Goal: Find specific page/section: Find specific page/section

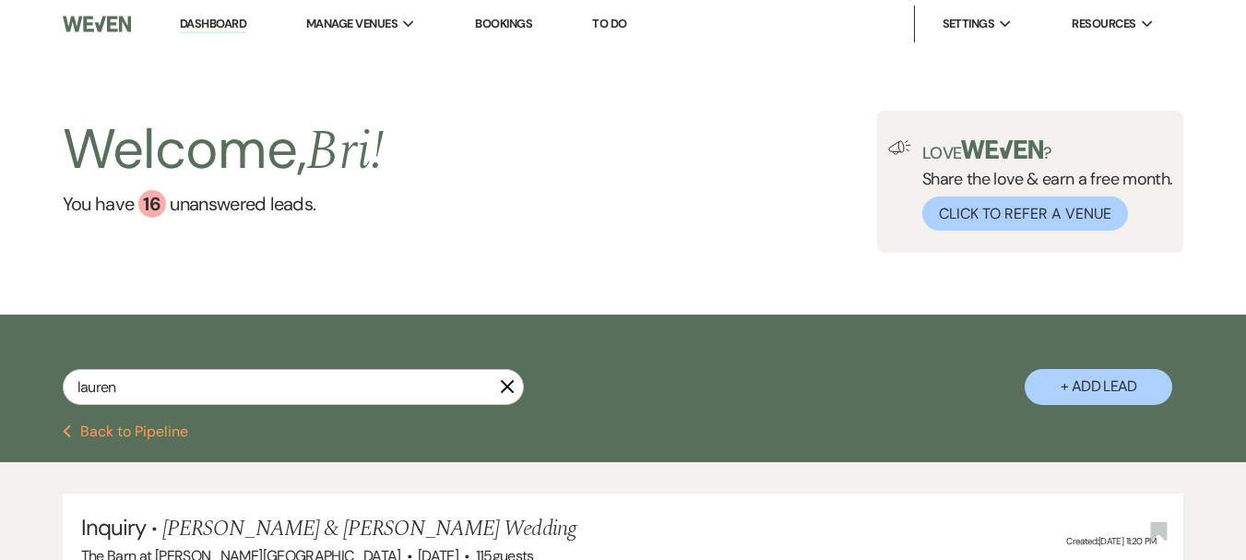
click at [121, 377] on input "lauren" at bounding box center [293, 387] width 461 height 36
type input "irelynn"
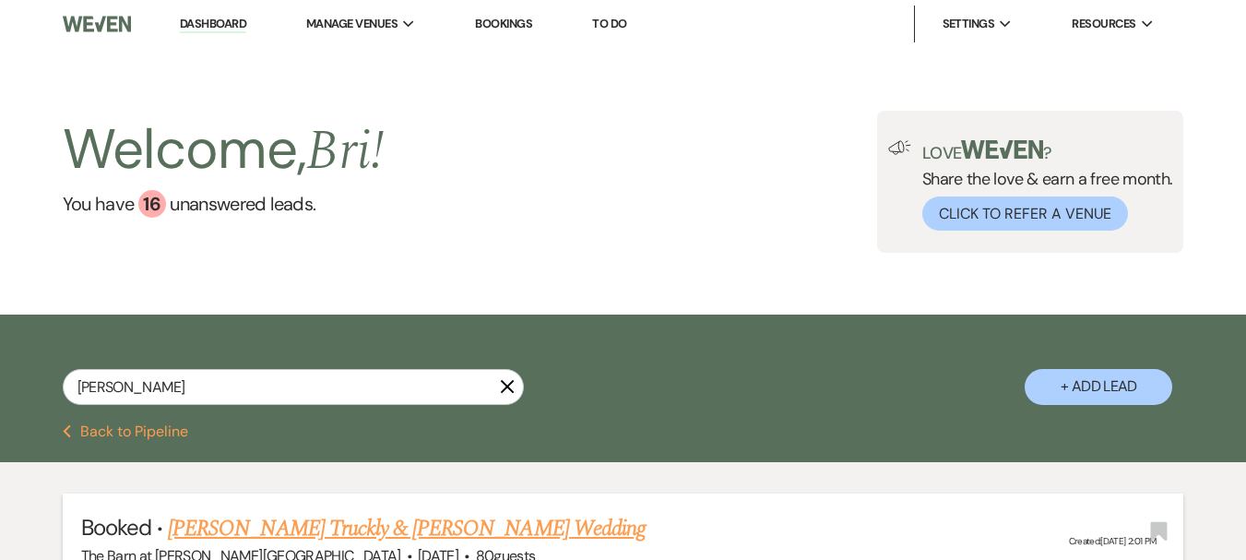
click at [472, 528] on link "[PERSON_NAME] Truckly & [PERSON_NAME] Wedding" at bounding box center [407, 528] width 478 height 33
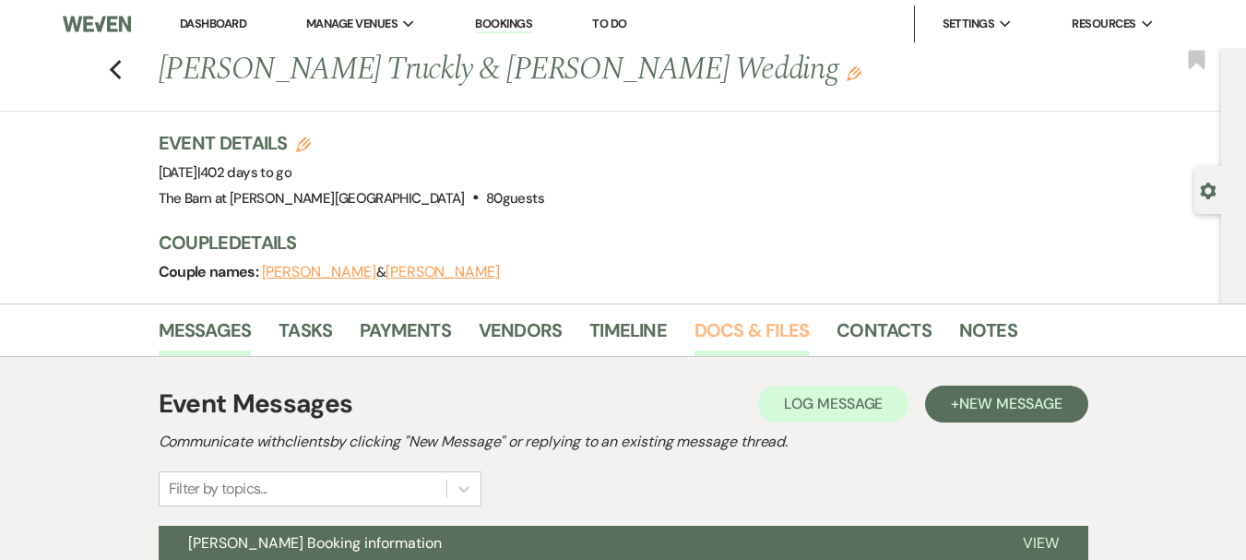
click at [723, 345] on link "Docs & Files" at bounding box center [752, 335] width 114 height 41
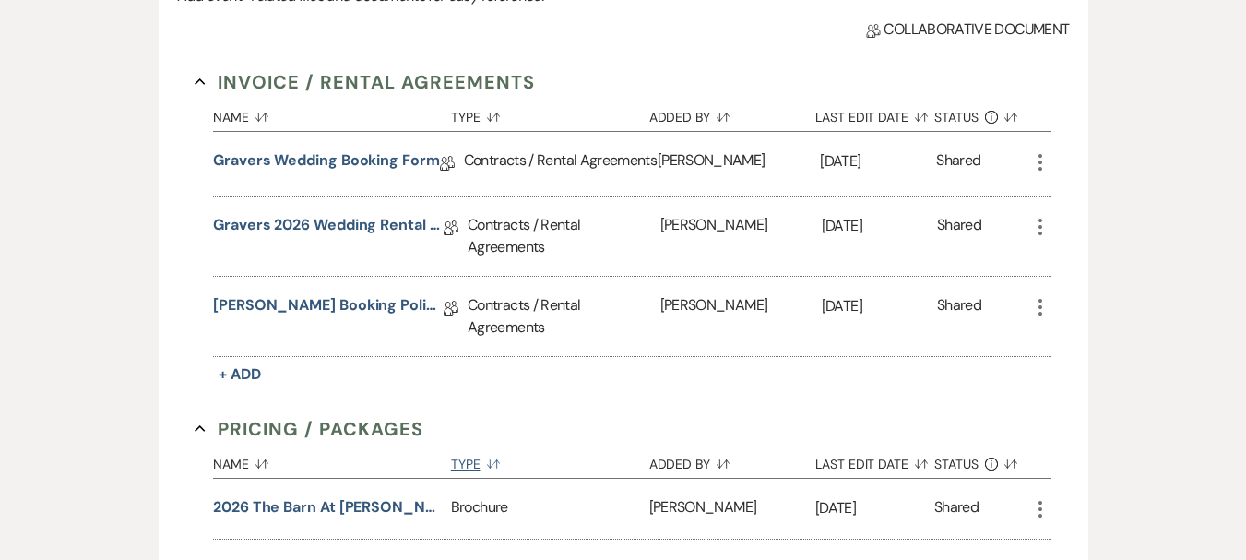
scroll to position [553, 0]
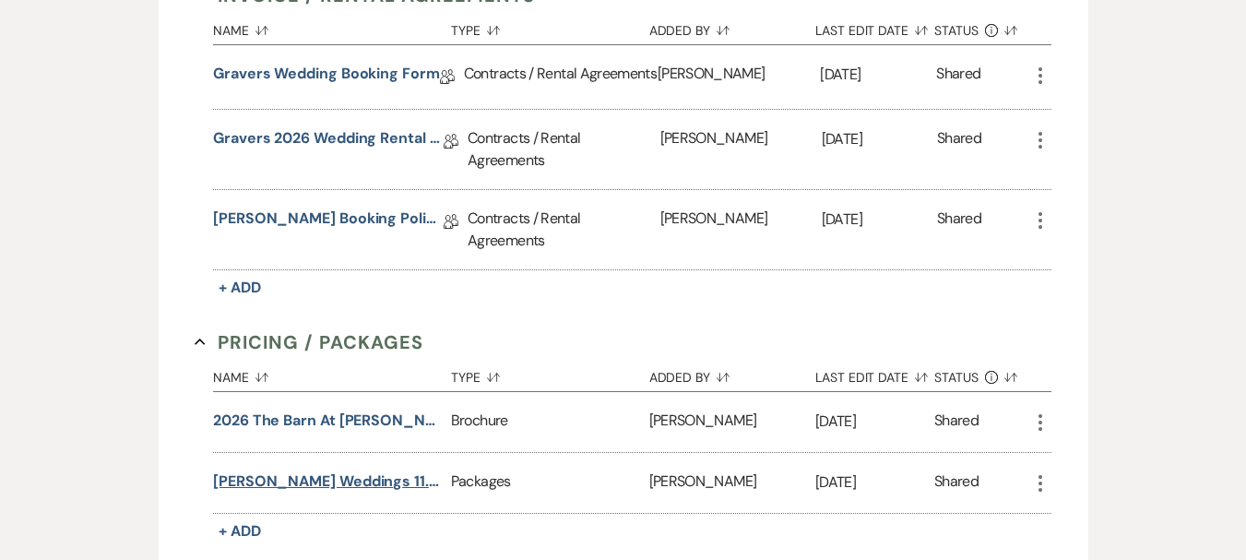
click at [315, 470] on button "[PERSON_NAME] Weddings 11.24" at bounding box center [328, 481] width 231 height 22
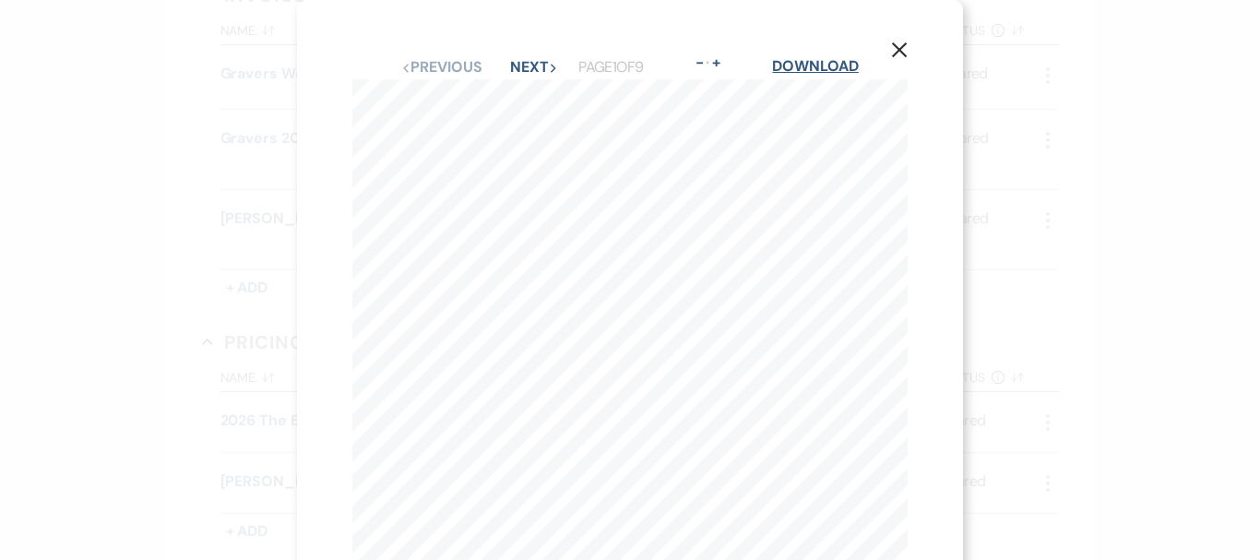
click at [779, 70] on link "Download" at bounding box center [815, 65] width 86 height 19
click at [1218, 190] on div "X Previous Previous Next Next Page 1 of 9 - Zoom + Download [PERSON_NAME] Cater…" at bounding box center [630, 280] width 1260 height 560
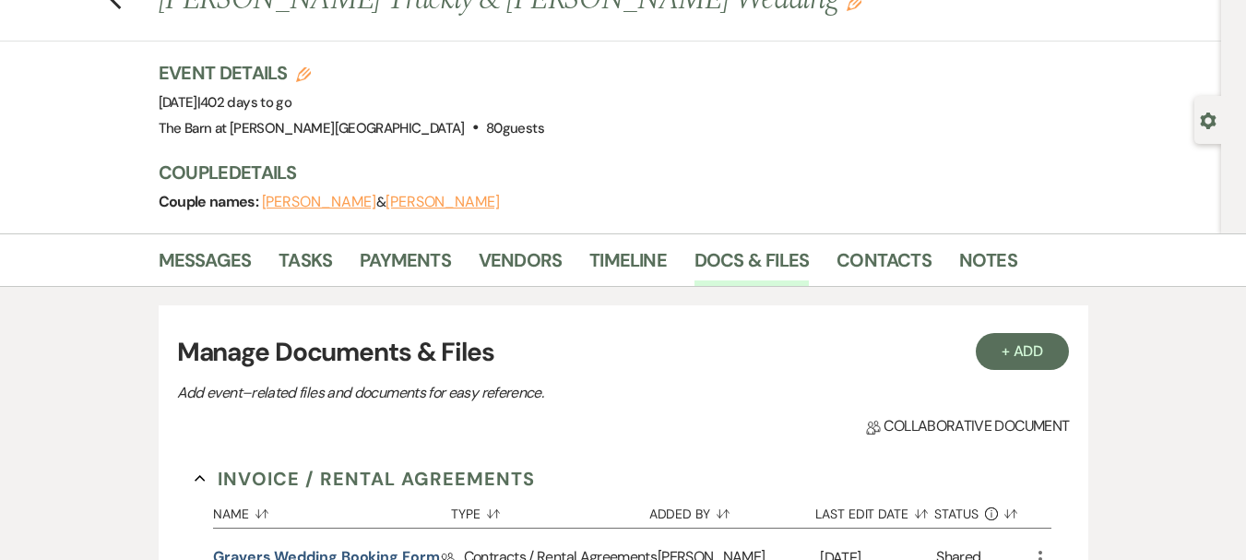
scroll to position [0, 0]
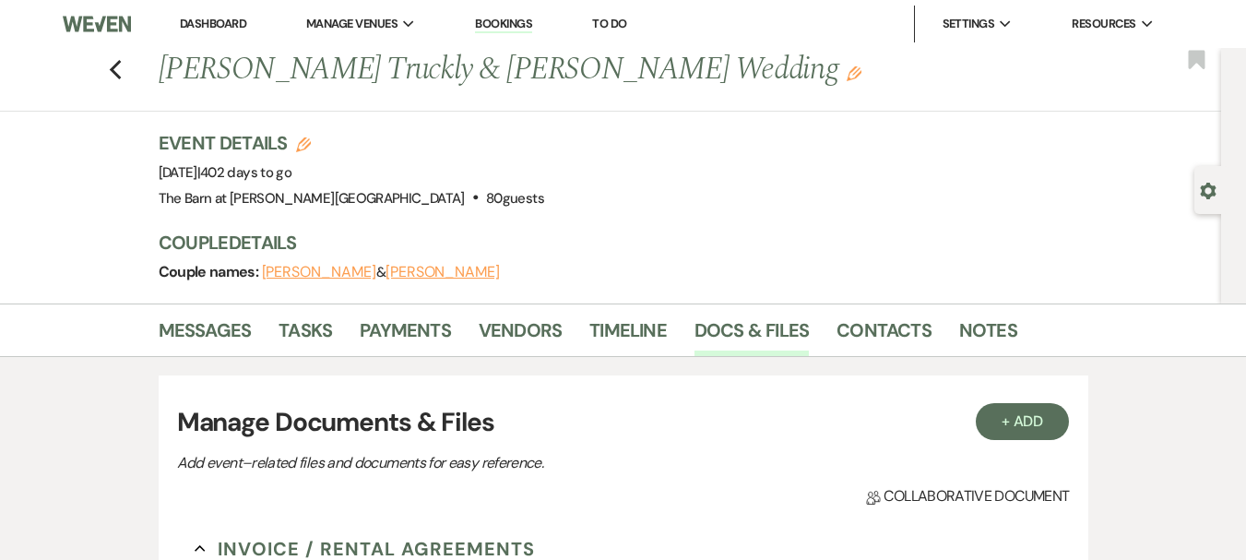
click at [231, 29] on link "Dashboard" at bounding box center [213, 24] width 66 height 16
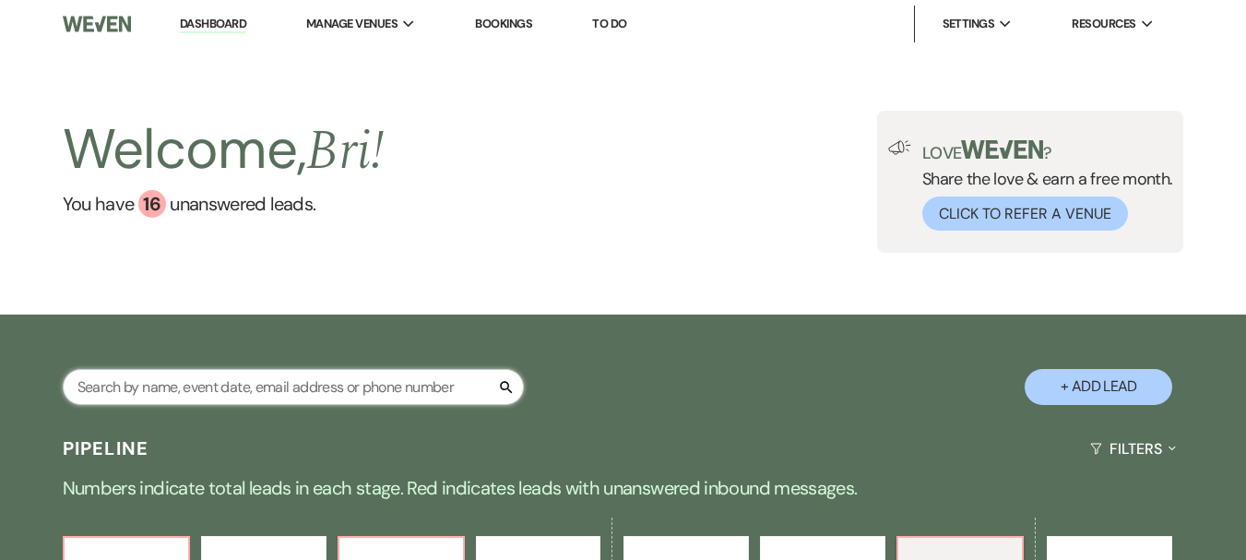
click at [263, 383] on input "text" at bounding box center [293, 387] width 461 height 36
type input "strohl"
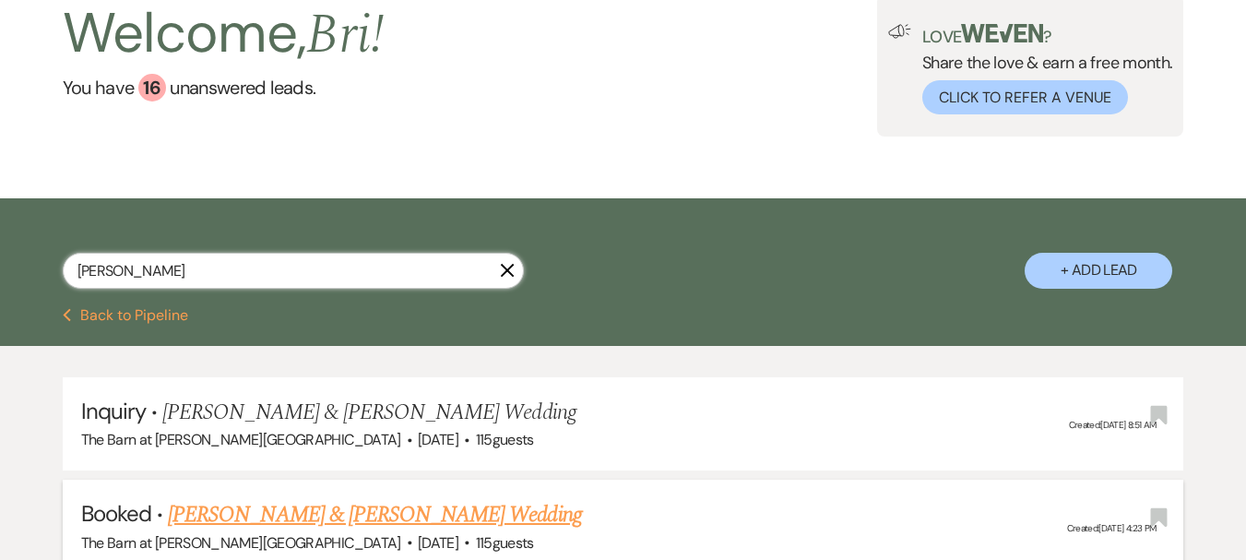
scroll to position [369, 0]
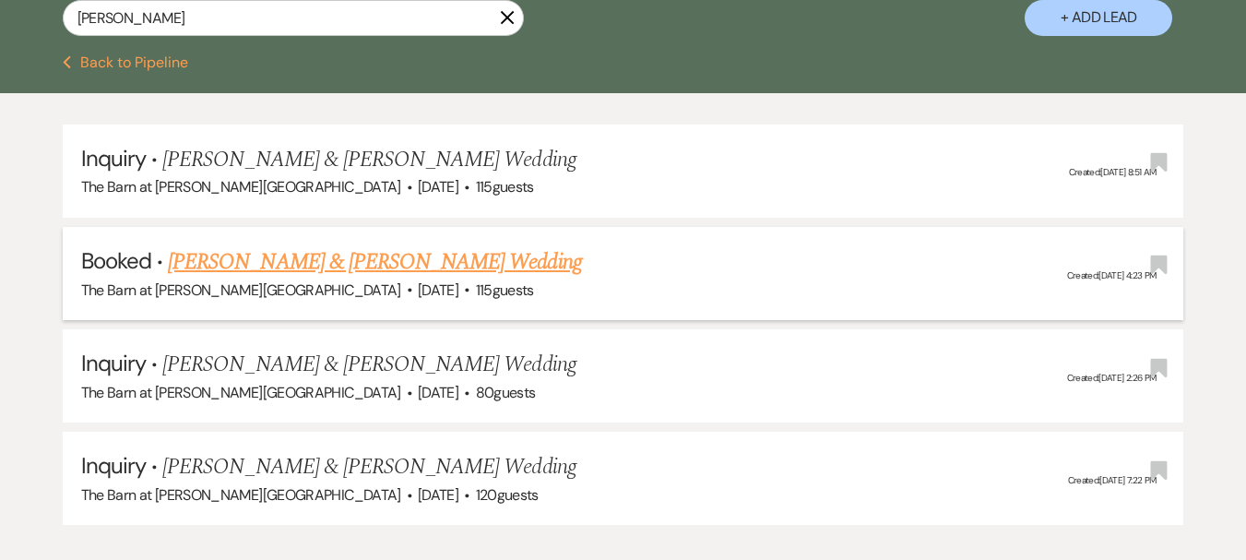
click at [398, 268] on link "[PERSON_NAME] & [PERSON_NAME] Wedding" at bounding box center [374, 261] width 413 height 33
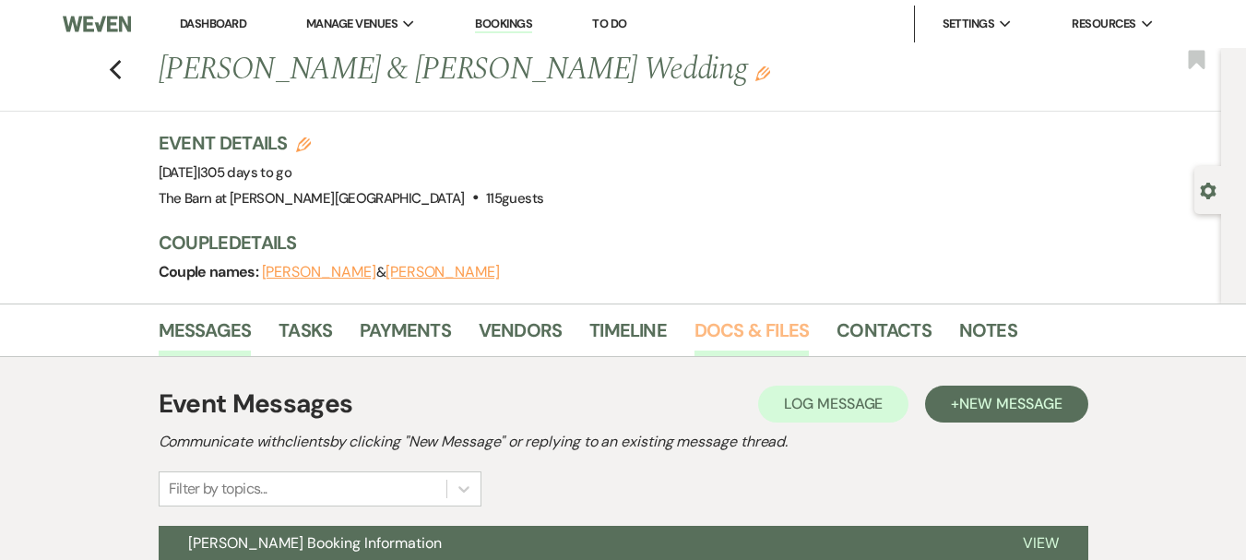
click at [701, 328] on link "Docs & Files" at bounding box center [752, 335] width 114 height 41
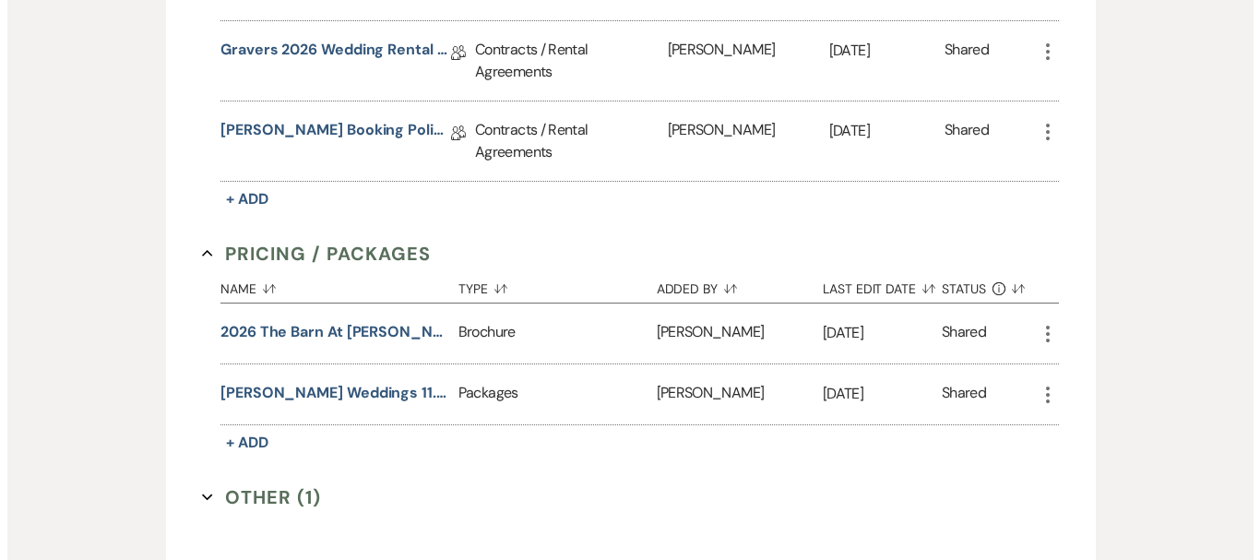
scroll to position [830, 0]
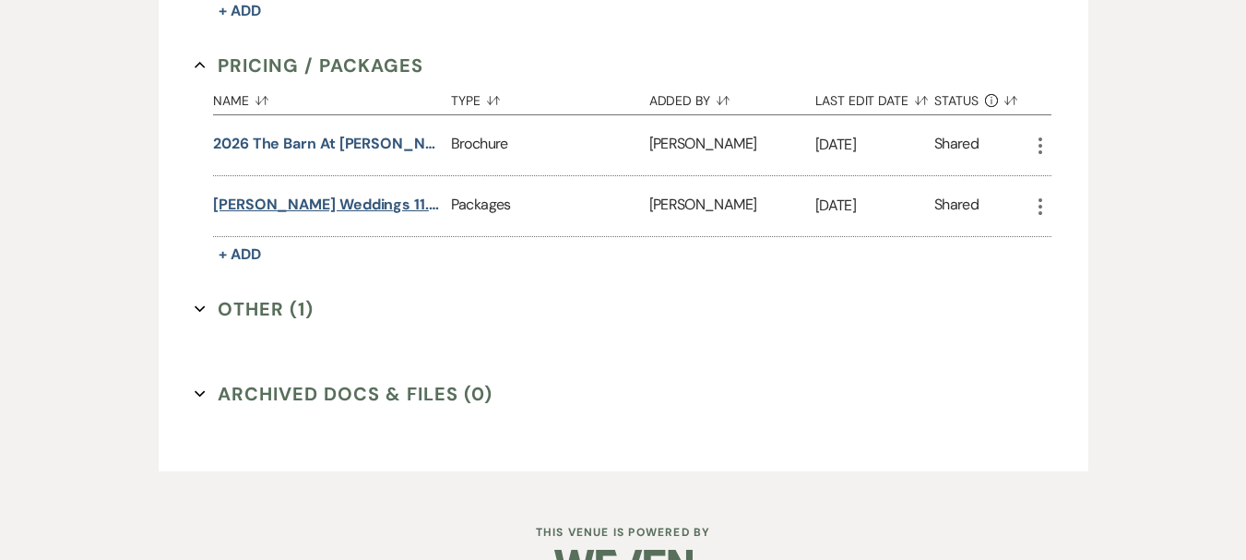
click at [331, 194] on button "[PERSON_NAME] Weddings 11.24" at bounding box center [328, 205] width 231 height 22
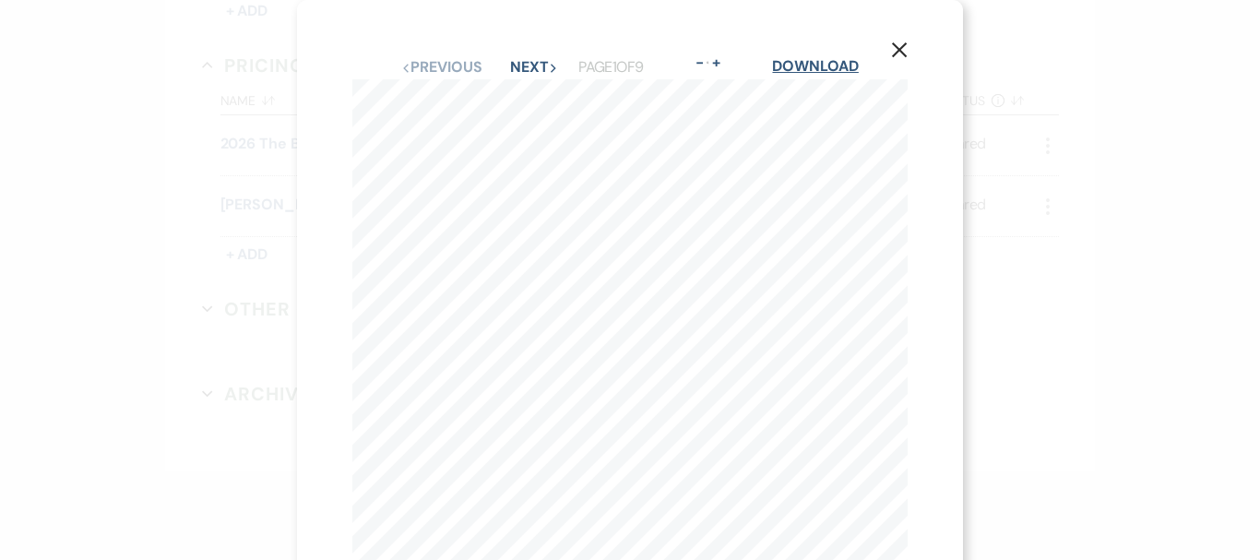
click at [826, 57] on link "Download" at bounding box center [815, 65] width 86 height 19
click at [829, 55] on div "Download" at bounding box center [815, 67] width 86 height 24
click at [824, 68] on link "Download" at bounding box center [815, 65] width 86 height 19
click at [900, 48] on icon "X" at bounding box center [899, 50] width 17 height 17
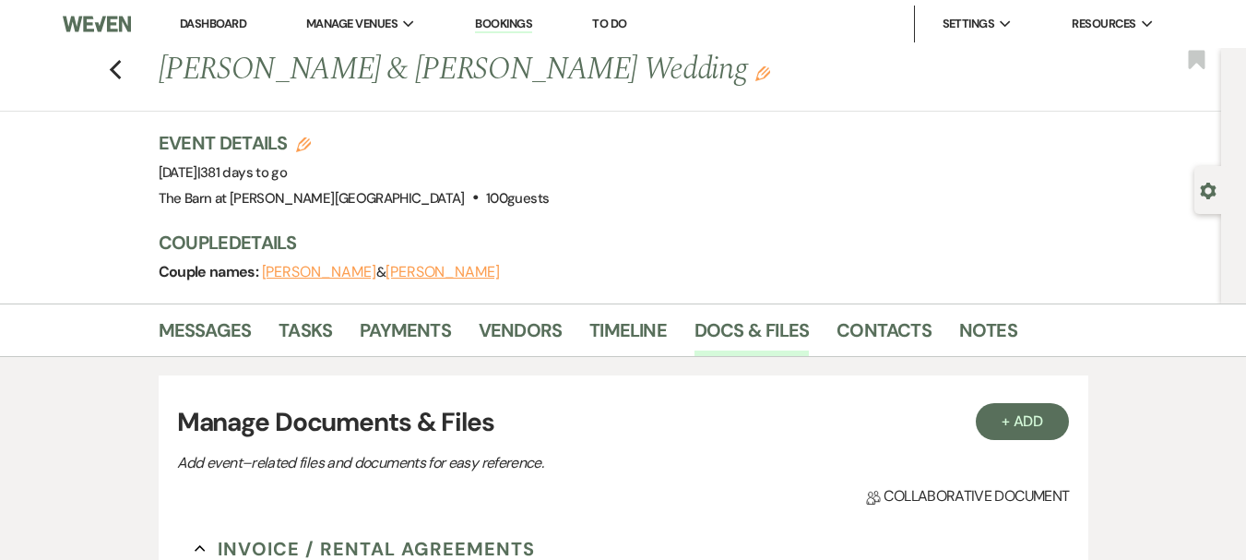
click at [230, 25] on link "Dashboard" at bounding box center [213, 24] width 66 height 16
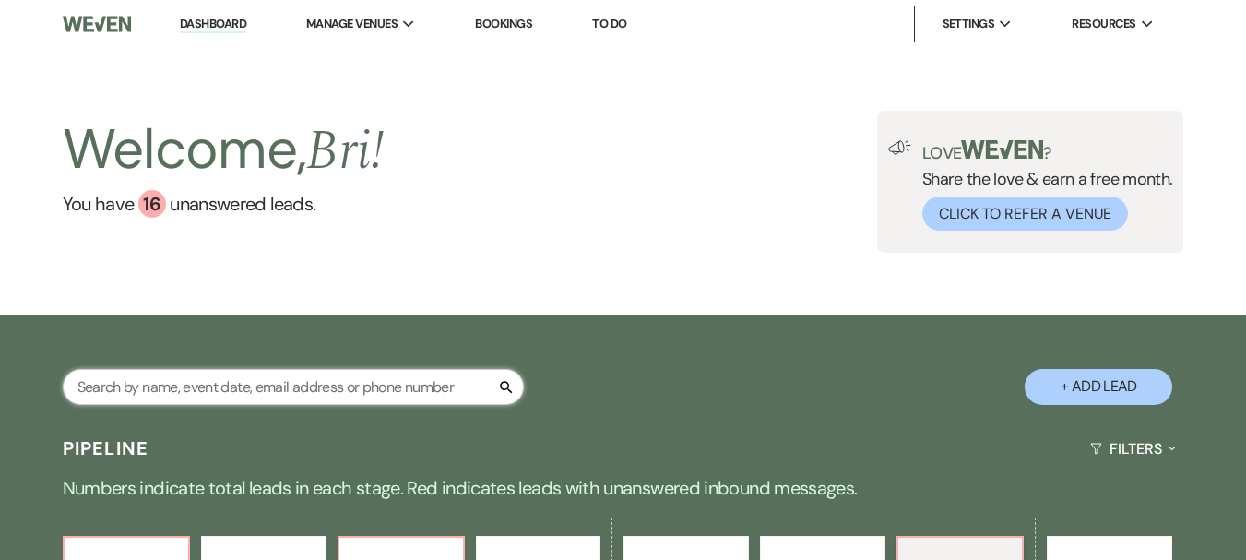
click at [294, 384] on input "text" at bounding box center [293, 387] width 461 height 36
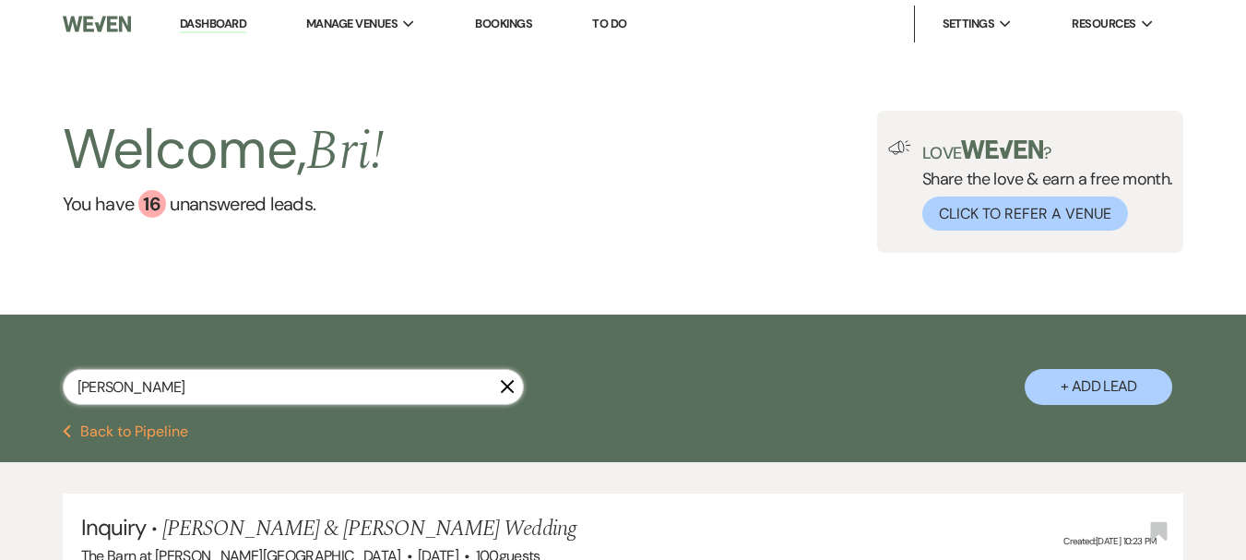
click at [240, 371] on input "[PERSON_NAME]" at bounding box center [293, 387] width 461 height 36
type input "[PERSON_NAME]"
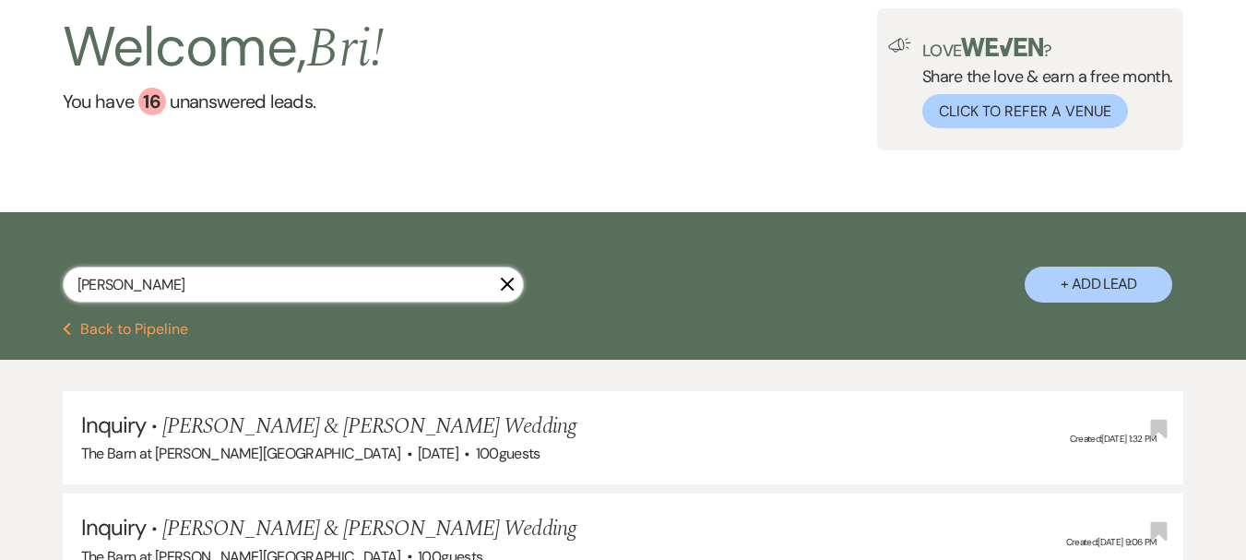
scroll to position [277, 0]
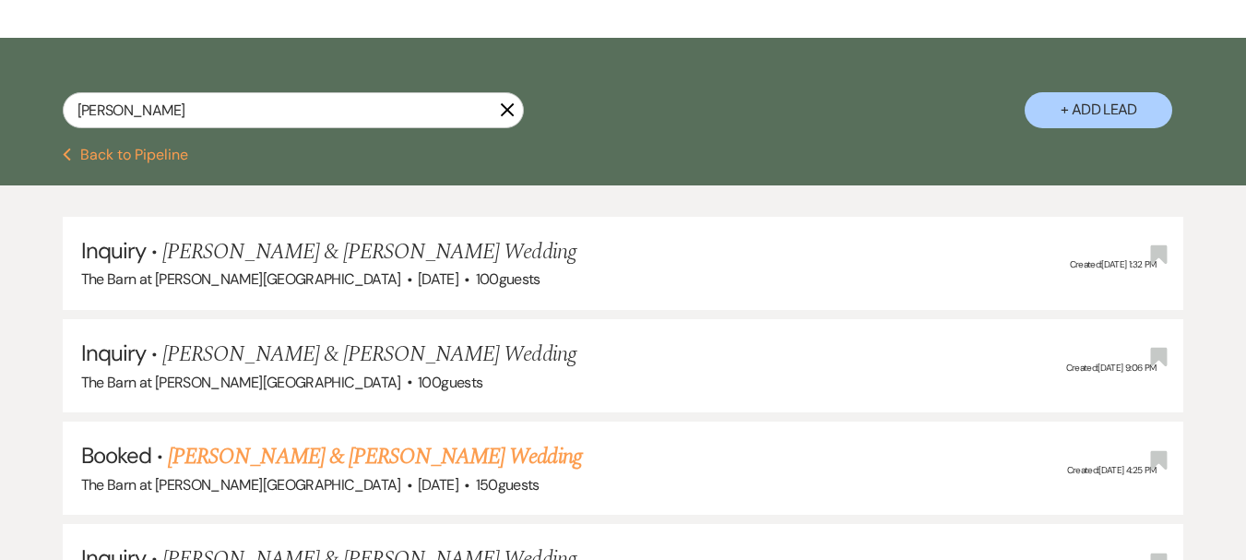
click at [459, 460] on link "[PERSON_NAME] & [PERSON_NAME] Wedding" at bounding box center [374, 456] width 413 height 33
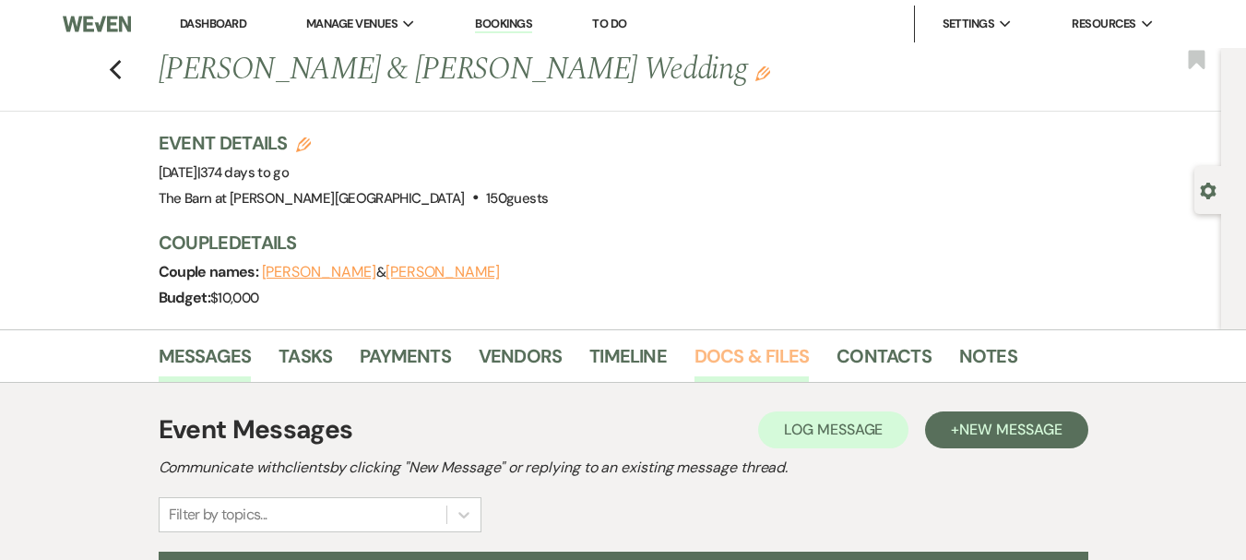
click at [757, 356] on link "Docs & Files" at bounding box center [752, 361] width 114 height 41
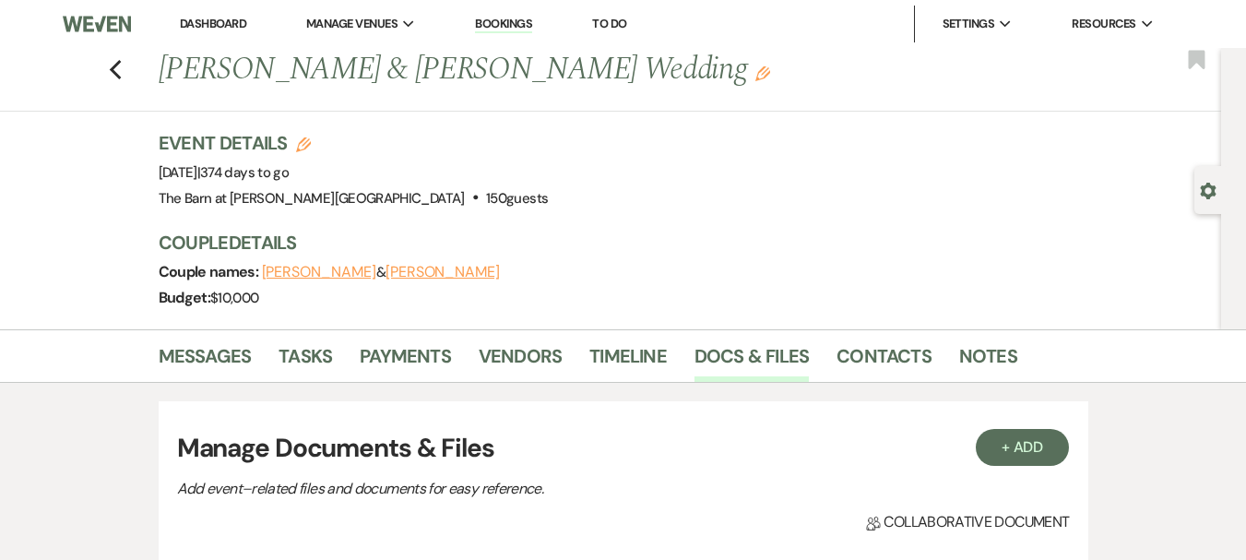
click at [208, 18] on link "Dashboard" at bounding box center [213, 24] width 66 height 16
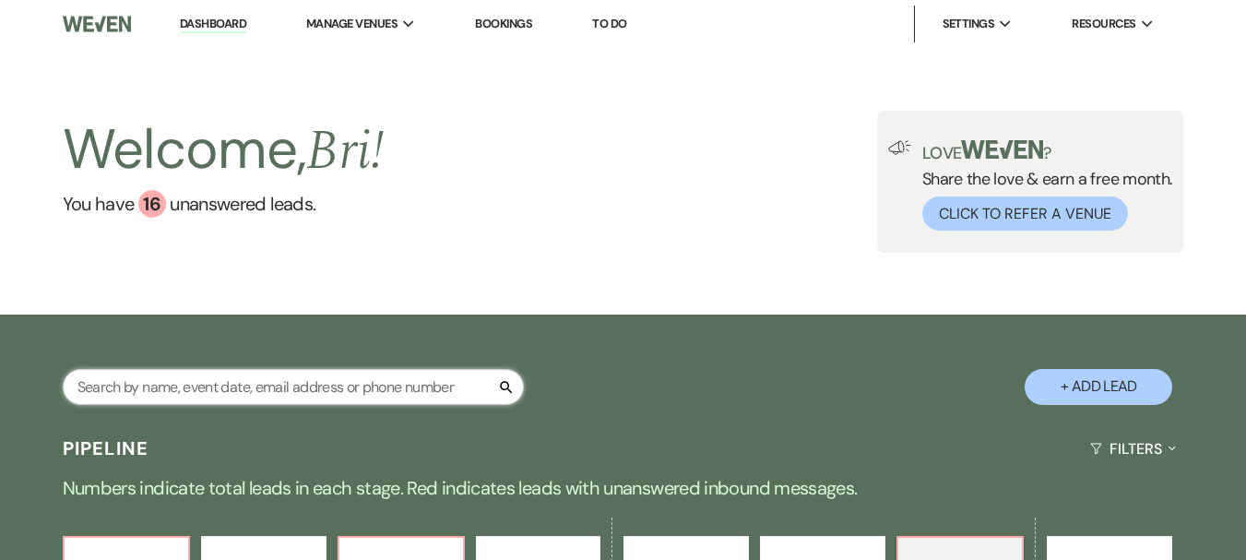
click at [272, 394] on input "text" at bounding box center [293, 387] width 461 height 36
type input "[PERSON_NAME]"
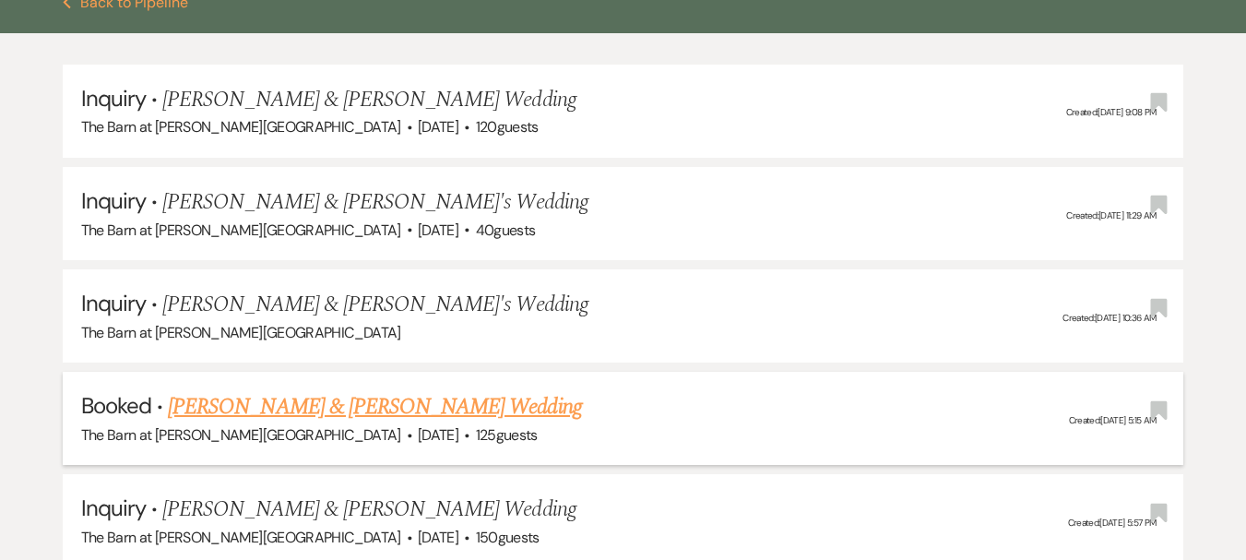
scroll to position [461, 0]
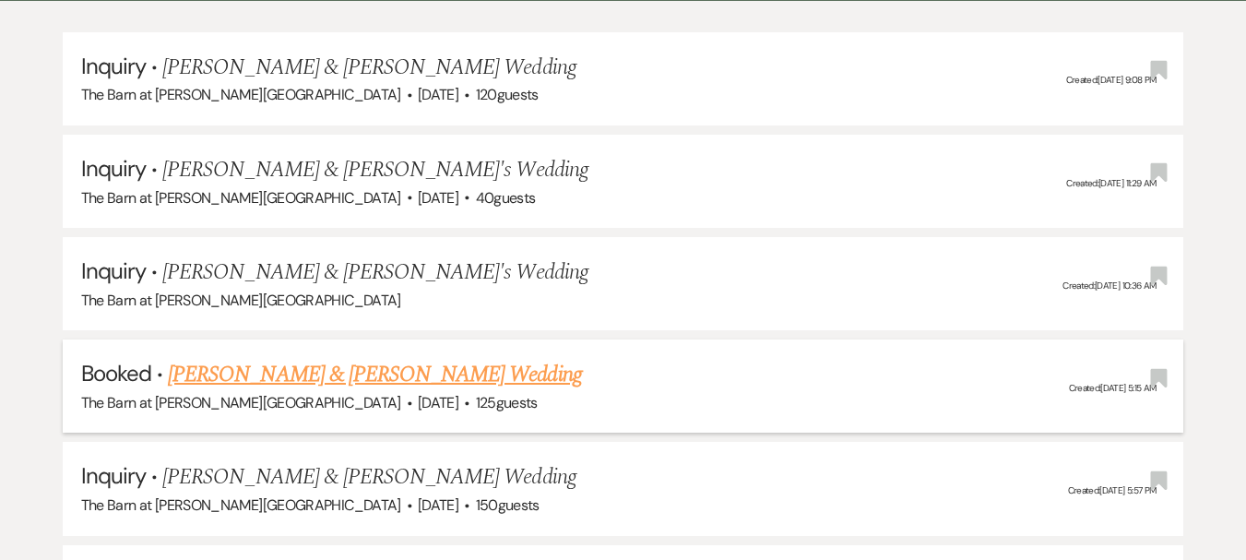
click at [328, 364] on link "[PERSON_NAME] & [PERSON_NAME] Wedding" at bounding box center [374, 374] width 413 height 33
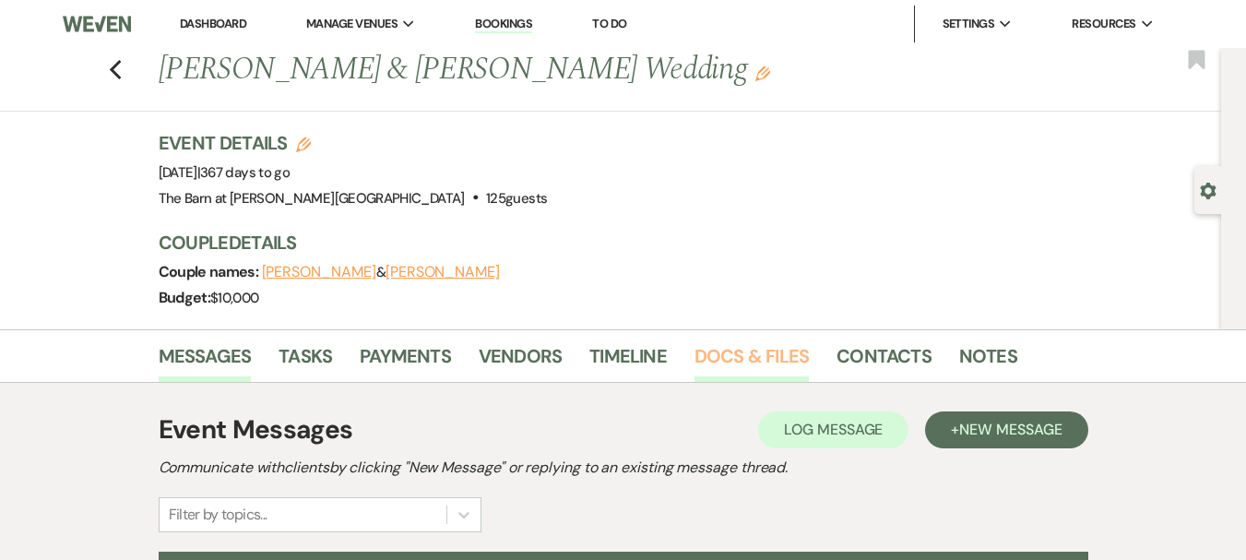
click at [707, 360] on link "Docs & Files" at bounding box center [752, 361] width 114 height 41
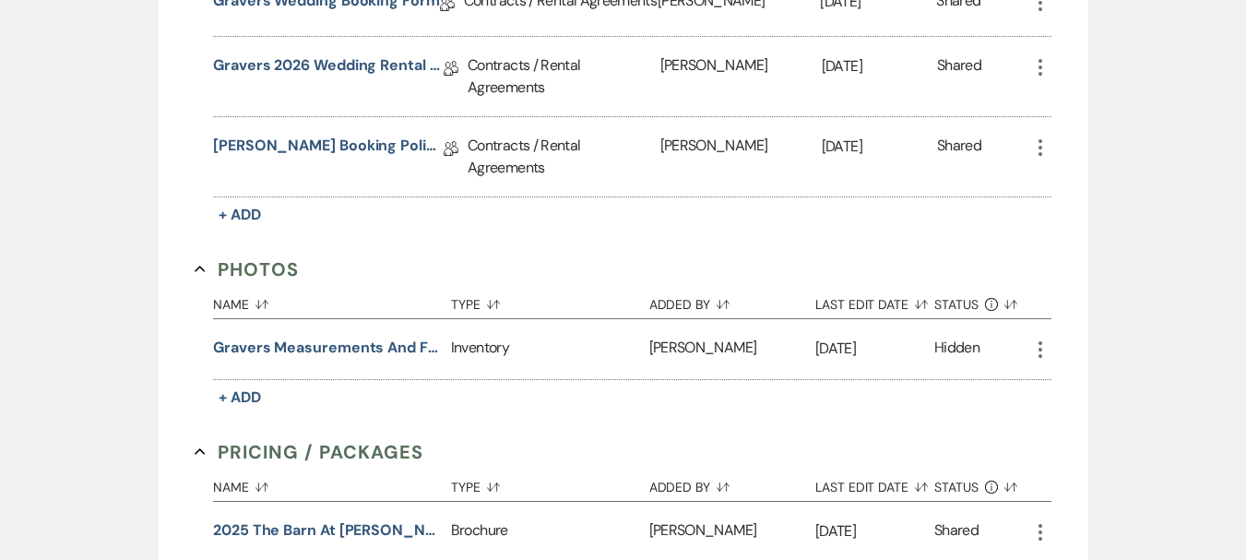
scroll to position [738, 0]
